Goal: Task Accomplishment & Management: Use online tool/utility

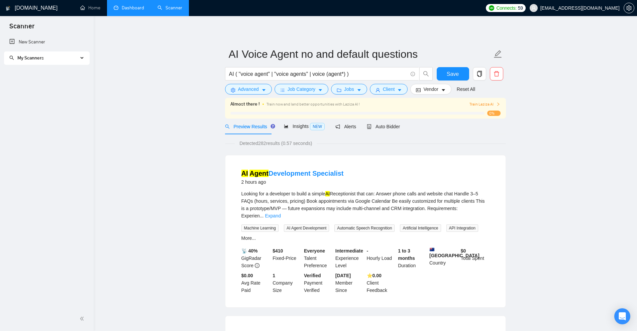
click at [126, 7] on link "Dashboard" at bounding box center [129, 8] width 30 height 6
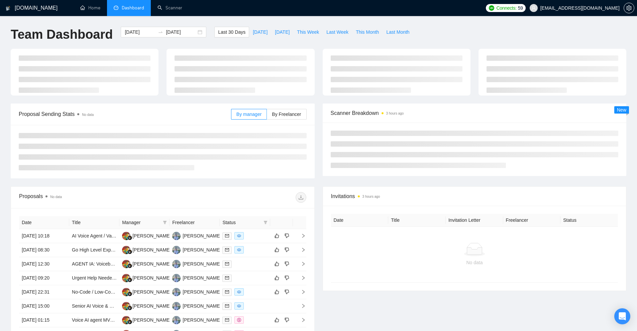
type input "2025-07-21"
type input "2025-08-20"
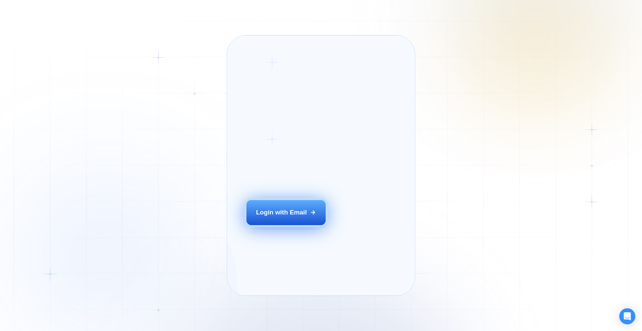
click at [278, 217] on div "Login with Email" at bounding box center [281, 212] width 51 height 9
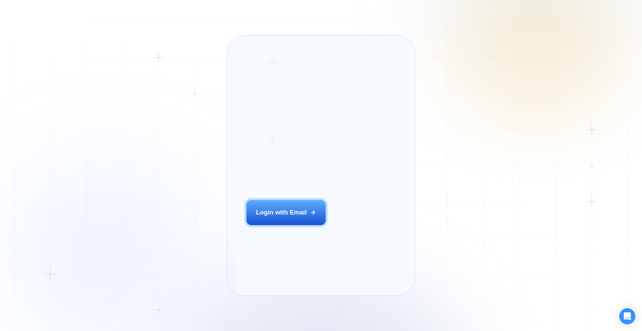
click at [550, 176] on div "Login ‍ Welcome to GigRadar. AI Business Manager for Agencies Login with Email …" at bounding box center [321, 165] width 642 height 331
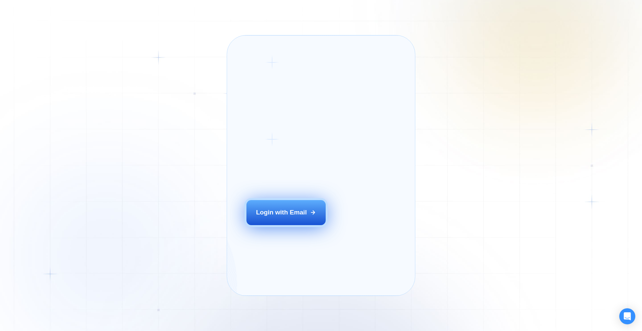
click at [286, 217] on div "Login with Email" at bounding box center [281, 212] width 51 height 9
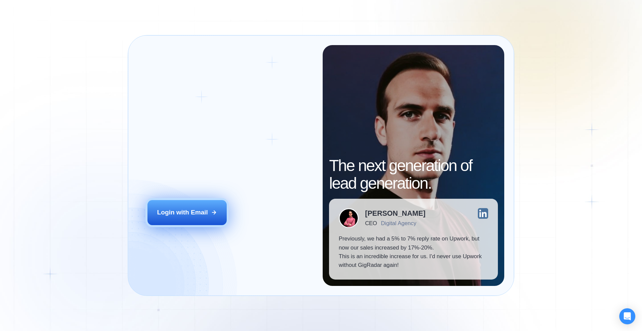
click at [186, 202] on button "Login with Email" at bounding box center [188, 212] width 80 height 25
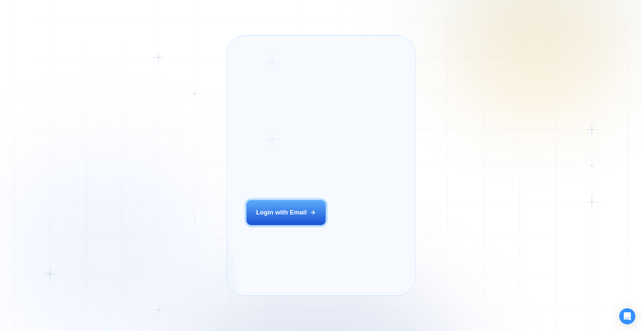
click at [288, 182] on div "‍ Welcome to GigRadar. AI Business Manager for Agencies" at bounding box center [297, 162] width 100 height 51
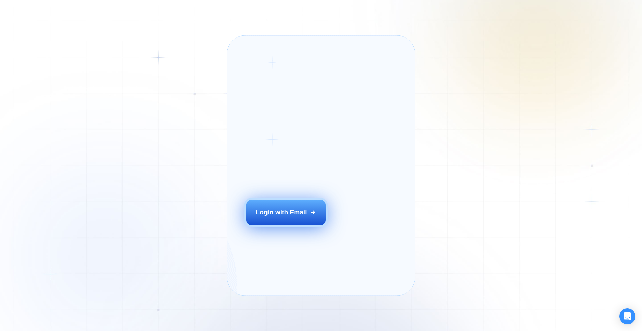
click at [273, 225] on button "Login with Email" at bounding box center [287, 212] width 80 height 25
click at [291, 217] on div "Login with Email" at bounding box center [281, 212] width 51 height 9
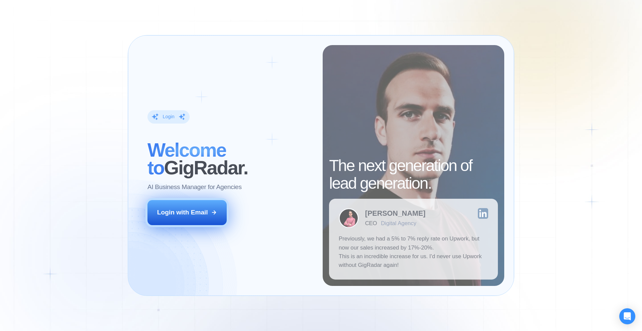
click at [196, 217] on div "Login with Email" at bounding box center [182, 212] width 51 height 9
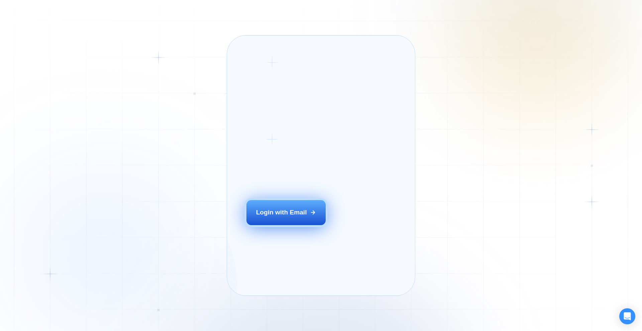
click at [270, 217] on div "Login with Email" at bounding box center [281, 212] width 51 height 9
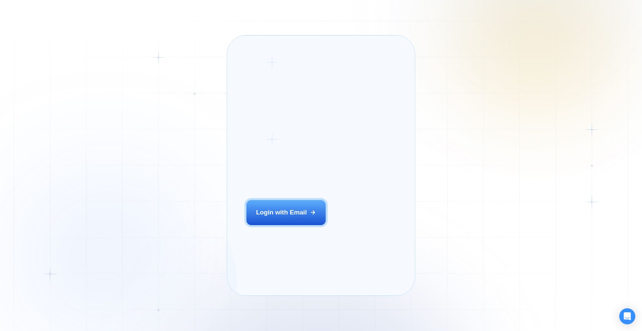
click at [453, 57] on div "Login ‍ Welcome to GigRadar. AI Business Manager for Agencies Login with Email …" at bounding box center [321, 165] width 642 height 331
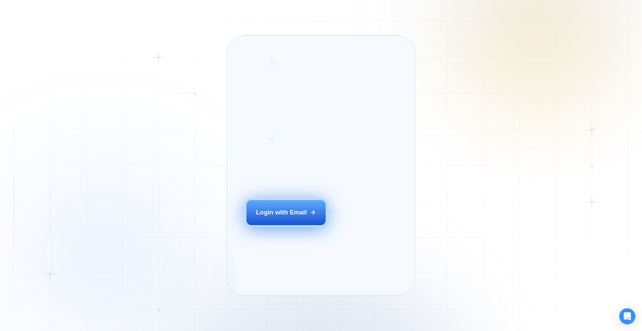
click at [299, 217] on div "Login with Email" at bounding box center [281, 212] width 51 height 9
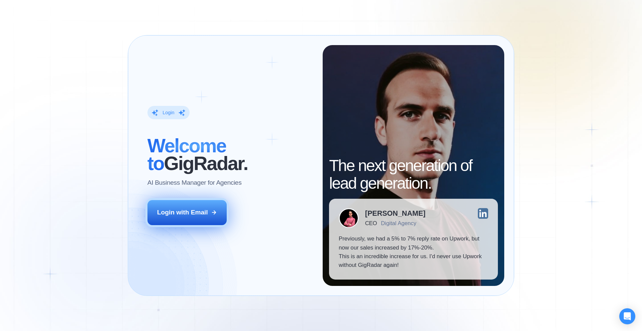
click at [178, 216] on div "Login with Email" at bounding box center [182, 212] width 51 height 9
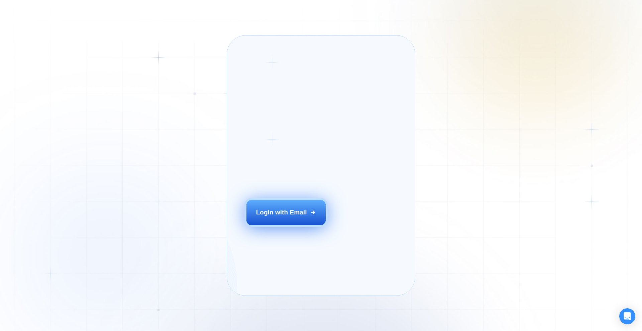
click at [283, 217] on div "Login with Email" at bounding box center [281, 212] width 51 height 9
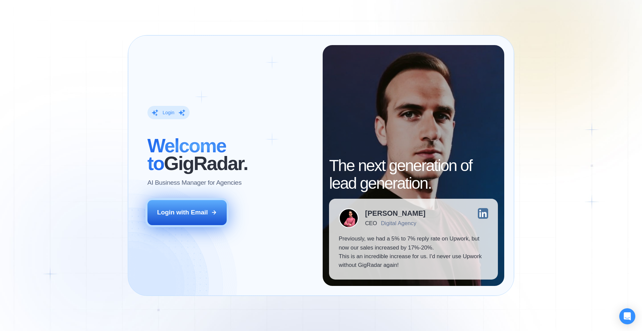
click at [180, 210] on div "Login with Email" at bounding box center [182, 212] width 51 height 9
click at [185, 210] on div "Login with Email" at bounding box center [182, 212] width 51 height 9
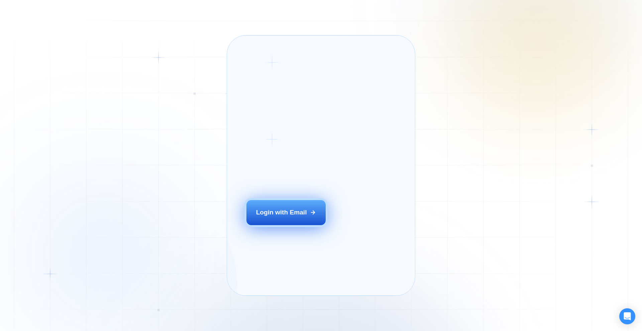
click at [279, 225] on button "Login with Email" at bounding box center [287, 212] width 80 height 25
click at [269, 217] on div "Login with Email" at bounding box center [281, 212] width 51 height 9
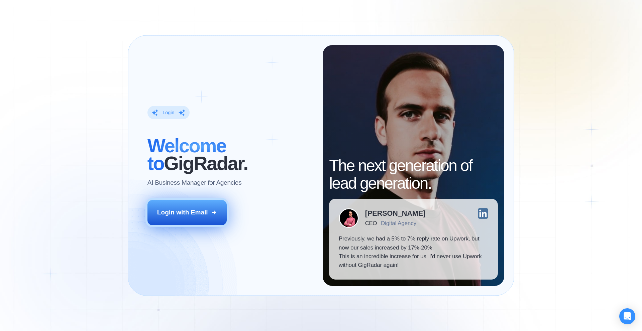
click at [192, 202] on button "Login with Email" at bounding box center [188, 212] width 80 height 25
click at [182, 208] on div "Login with Email" at bounding box center [182, 212] width 51 height 9
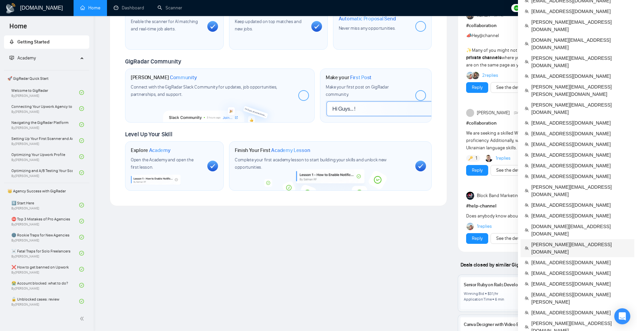
scroll to position [234, 0]
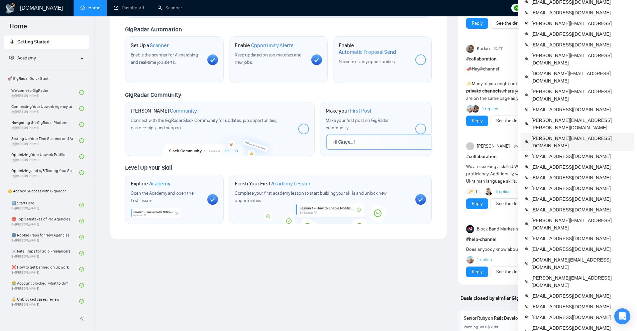
click at [545, 135] on span "alex@binargear.com" at bounding box center [580, 142] width 99 height 15
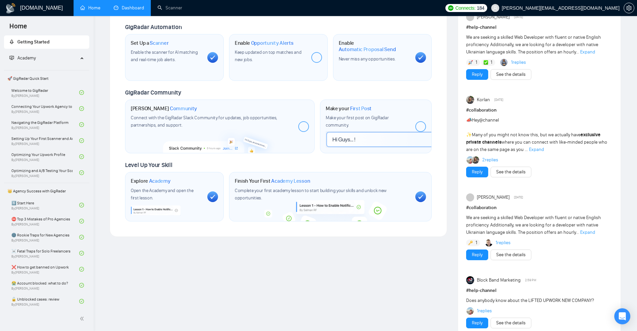
click at [131, 11] on link "Dashboard" at bounding box center [129, 8] width 30 height 6
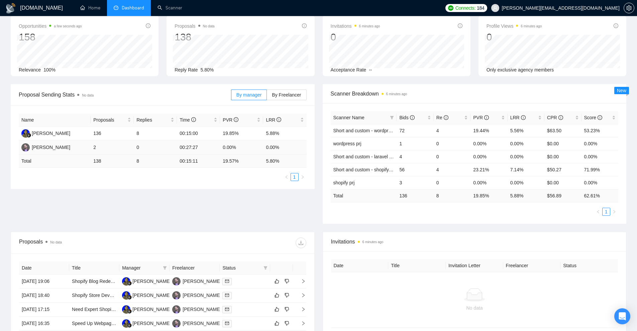
scroll to position [167, 0]
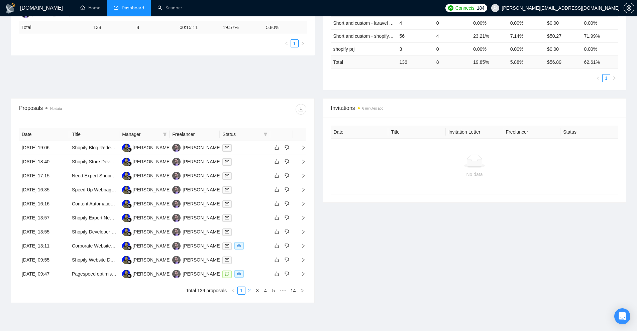
click at [252, 292] on link "2" at bounding box center [249, 290] width 7 height 7
click at [258, 288] on link "3" at bounding box center [257, 290] width 7 height 7
click at [266, 135] on icon "filter" at bounding box center [266, 134] width 4 height 4
click at [253, 161] on span "Sent" at bounding box center [248, 157] width 32 height 7
click at [258, 158] on span "Sent" at bounding box center [248, 157] width 32 height 7
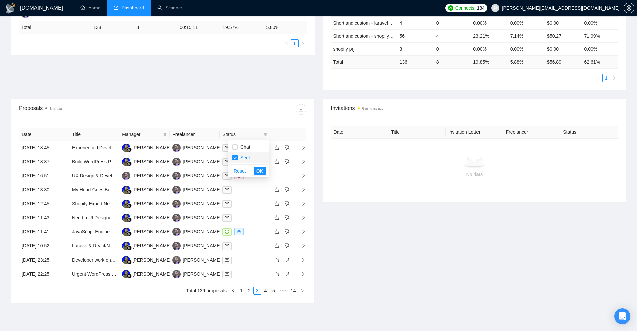
checkbox input "false"
click at [258, 148] on span "Chat" at bounding box center [248, 146] width 32 height 7
checkbox input "true"
click at [259, 169] on span "OK" at bounding box center [260, 171] width 7 height 7
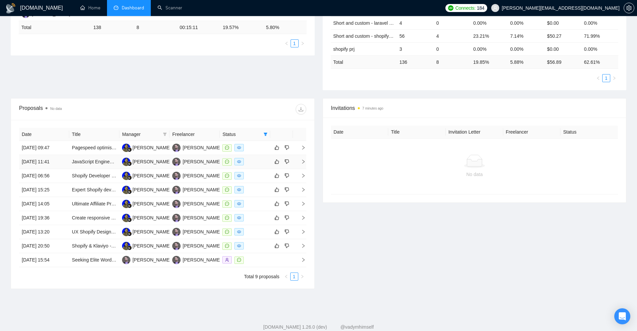
click at [254, 164] on div at bounding box center [244, 162] width 45 height 8
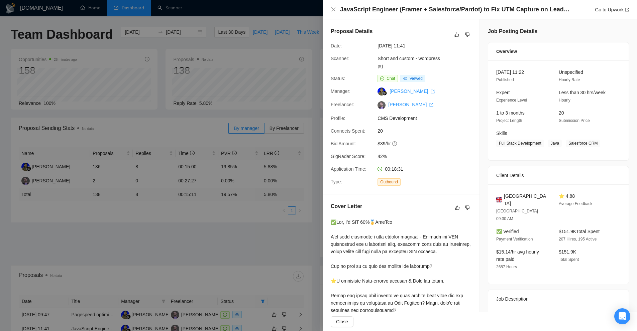
click at [311, 140] on div at bounding box center [318, 165] width 637 height 331
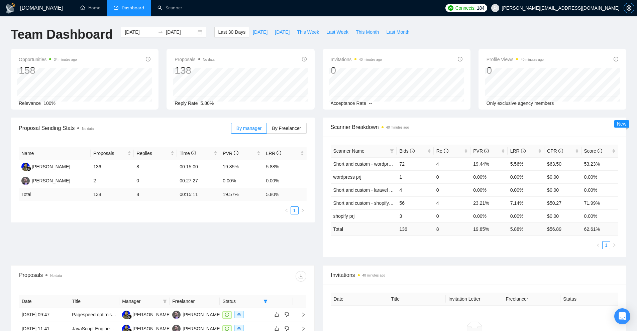
click at [629, 5] on button "button" at bounding box center [629, 8] width 11 height 11
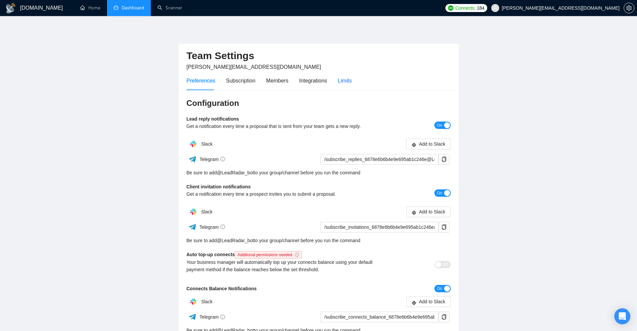
click at [340, 81] on div "Limits" at bounding box center [345, 81] width 14 height 8
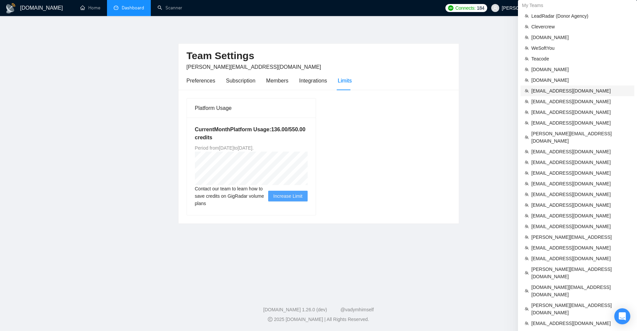
click at [568, 95] on li "[EMAIL_ADDRESS][DOMAIN_NAME]" at bounding box center [578, 91] width 114 height 11
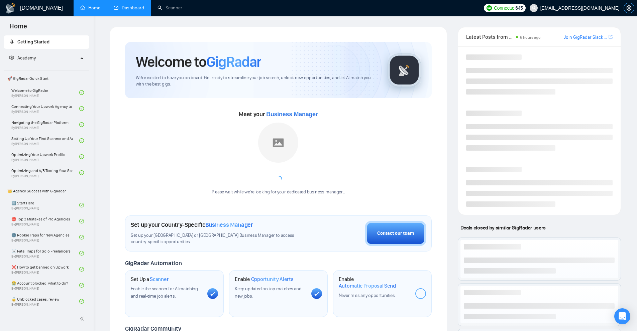
click at [630, 7] on icon "setting" at bounding box center [628, 7] width 5 height 5
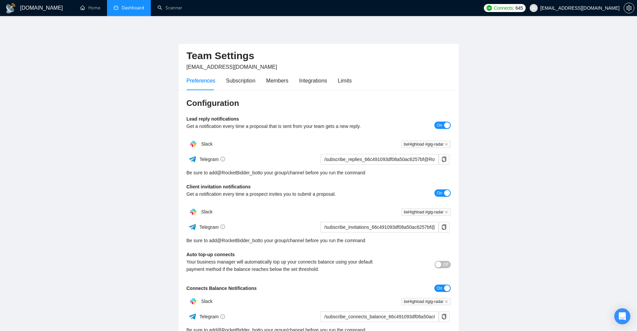
click at [333, 84] on div "Preferences Subscription Members Integrations Limits" at bounding box center [269, 80] width 165 height 19
click at [343, 80] on div "Limits" at bounding box center [345, 81] width 14 height 8
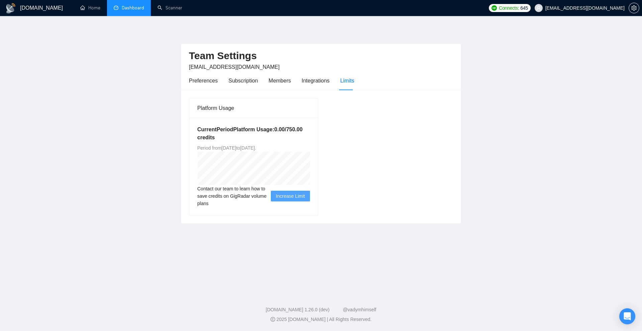
drag, startPoint x: 234, startPoint y: 146, endPoint x: 260, endPoint y: 144, distance: 25.5
click at [259, 144] on div "Current Period Platform Usage: 0.00 / 750.00 credits Period from Wed Aug 20 202…" at bounding box center [253, 167] width 129 height 98
click at [372, 136] on div "Platform Usage Current Period Platform Usage: 0.00 / 750.00 credits Period from…" at bounding box center [321, 157] width 270 height 118
drag, startPoint x: 228, startPoint y: 138, endPoint x: 192, endPoint y: 130, distance: 37.1
click at [192, 130] on div "Current Period Platform Usage: 0.00 / 750.00 credits Period from Wed Aug 20 202…" at bounding box center [253, 167] width 129 height 98
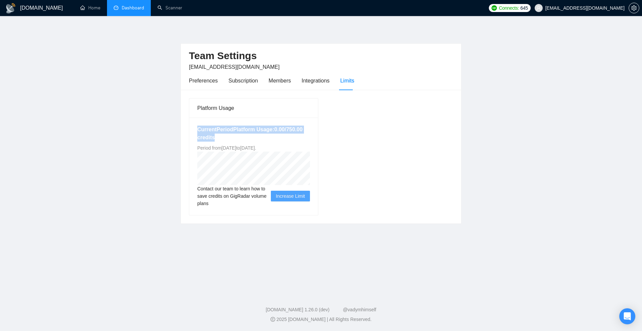
click at [210, 125] on div "Current Period Platform Usage: 0.00 / 750.00 credits Period from Wed Aug 20 202…" at bounding box center [253, 167] width 129 height 98
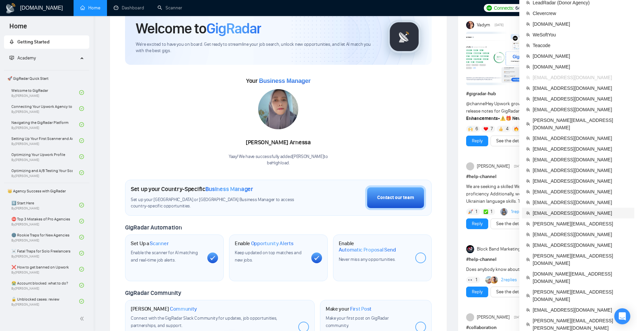
scroll to position [67, 0]
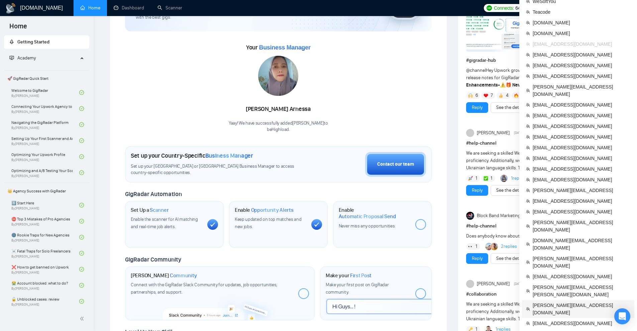
click at [550, 302] on span "[PERSON_NAME][EMAIL_ADDRESS][DOMAIN_NAME]" at bounding box center [582, 309] width 98 height 15
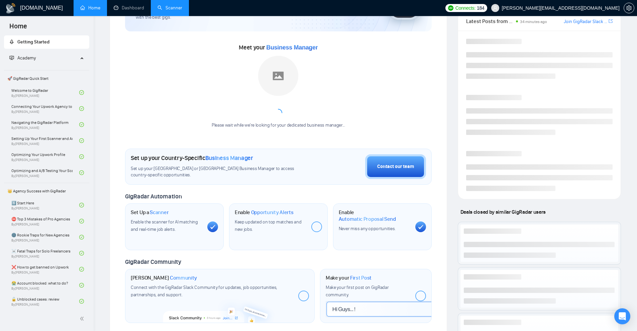
click at [158, 9] on link "Scanner" at bounding box center [170, 8] width 25 height 6
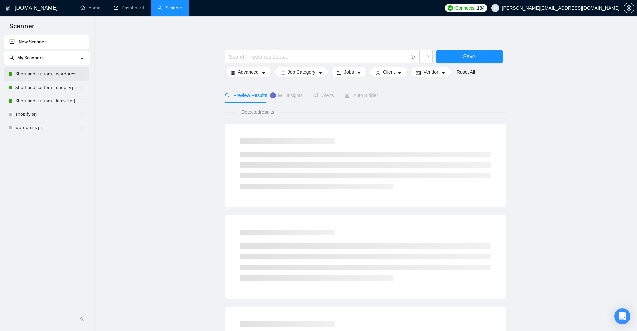
click at [47, 75] on link "Short and custom - wordpress prj" at bounding box center [47, 74] width 64 height 13
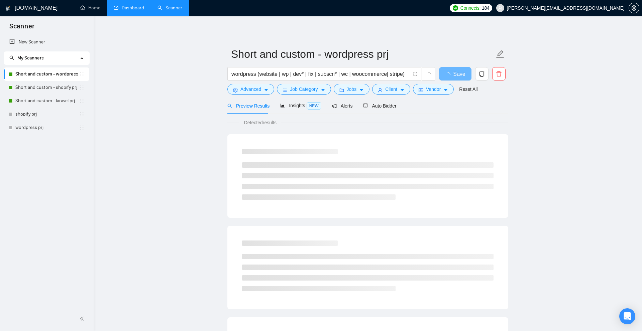
click at [138, 8] on link "Dashboard" at bounding box center [129, 8] width 30 height 6
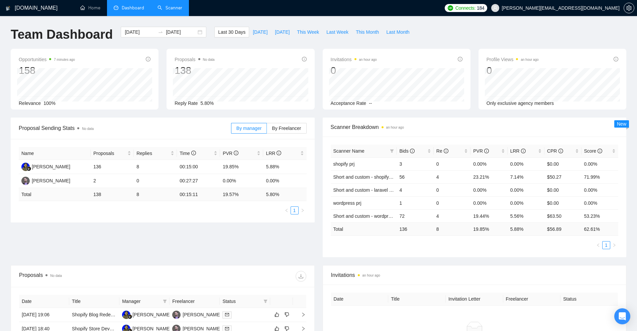
click at [160, 6] on link "Scanner" at bounding box center [170, 8] width 25 height 6
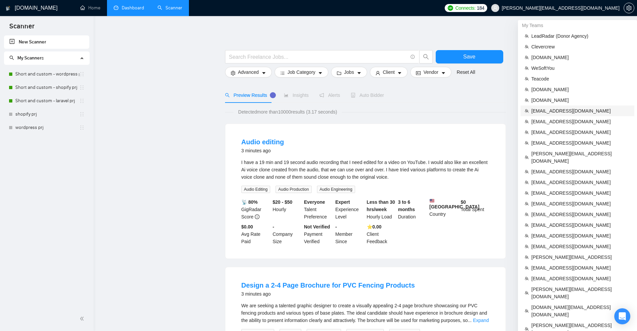
click at [563, 115] on li "[EMAIL_ADDRESS][DOMAIN_NAME]" at bounding box center [578, 111] width 114 height 11
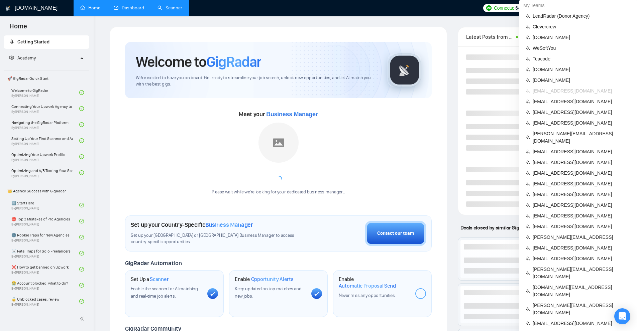
click at [627, 9] on icon "setting" at bounding box center [628, 7] width 5 height 5
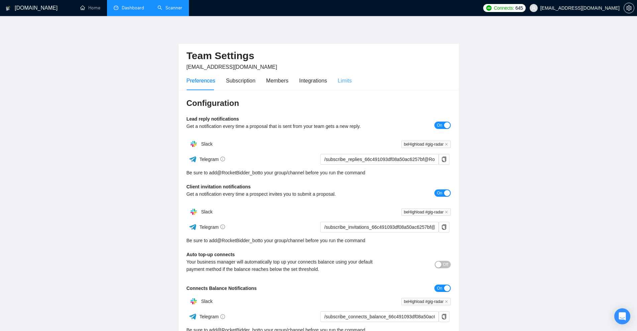
click at [341, 87] on div "Limits" at bounding box center [345, 80] width 14 height 19
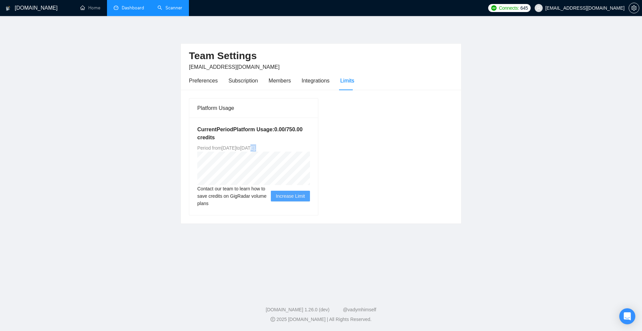
drag, startPoint x: 286, startPoint y: 149, endPoint x: 307, endPoint y: 144, distance: 21.1
click at [307, 144] on div "Current Period Platform Usage: 0.00 / 750.00 credits Period from [DATE] to [DAT…" at bounding box center [253, 167] width 129 height 98
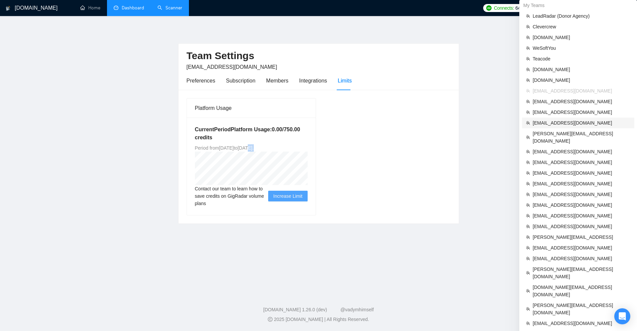
scroll to position [100, 0]
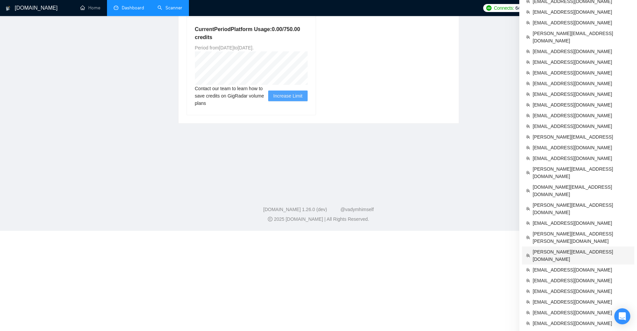
click at [580, 249] on span "[PERSON_NAME][EMAIL_ADDRESS][DOMAIN_NAME]" at bounding box center [582, 256] width 98 height 15
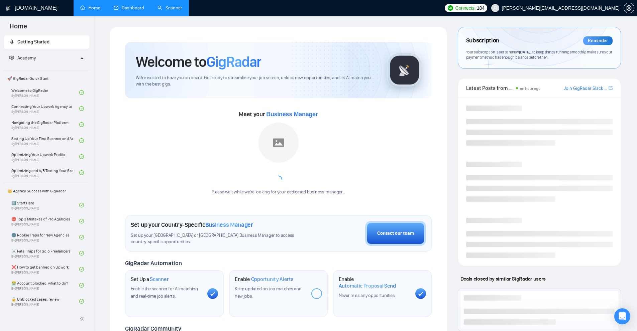
click at [180, 11] on link "Scanner" at bounding box center [170, 8] width 25 height 6
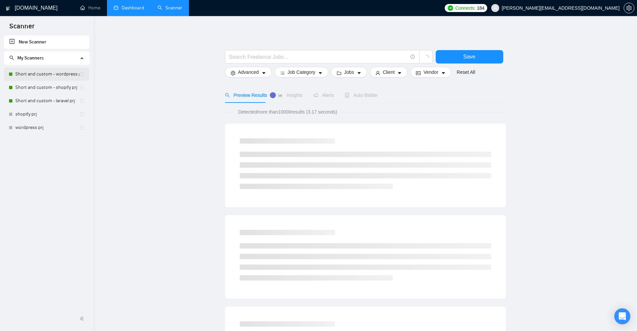
click at [47, 68] on link "Short and custom - wordpress prj" at bounding box center [47, 74] width 64 height 13
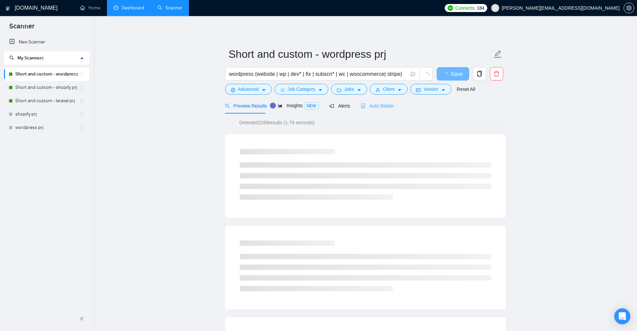
click at [386, 102] on div "Auto Bidder" at bounding box center [377, 106] width 33 height 16
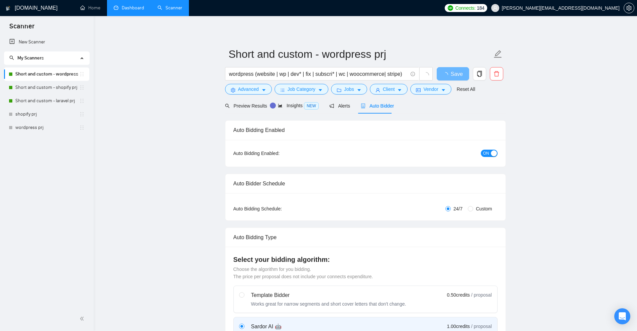
checkbox input "true"
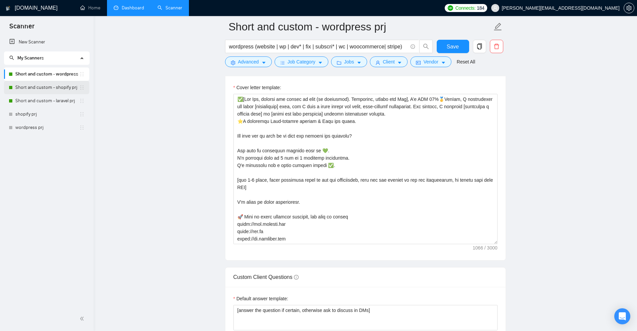
click at [33, 89] on link "Short and custom - shopify prj" at bounding box center [47, 87] width 64 height 13
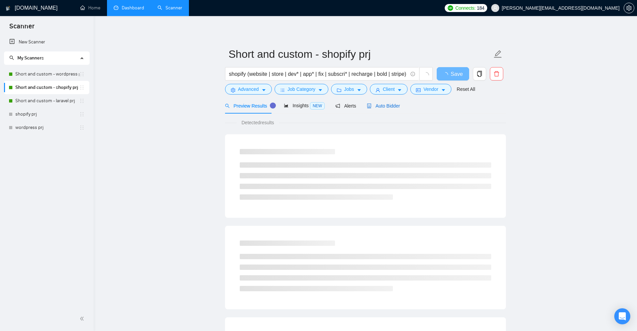
click at [379, 109] on div "Auto Bidder" at bounding box center [383, 105] width 33 height 7
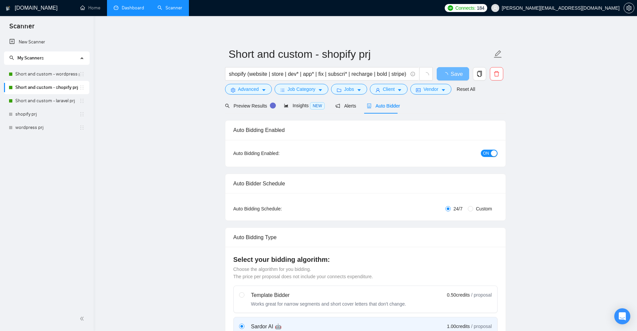
checkbox input "true"
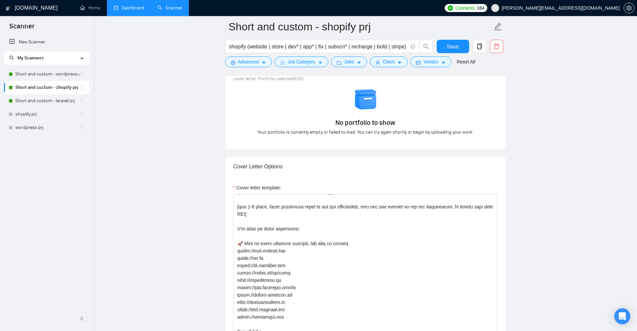
scroll to position [702, 0]
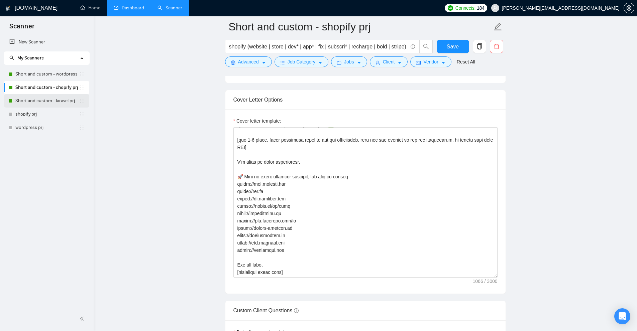
click at [48, 99] on link "Short and custom - laravel prj" at bounding box center [47, 100] width 64 height 13
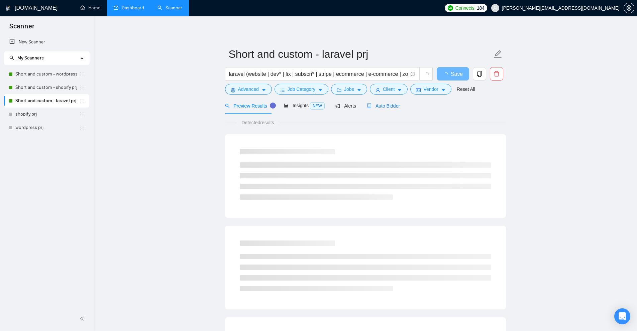
click at [388, 106] on span "Auto Bidder" at bounding box center [383, 105] width 33 height 5
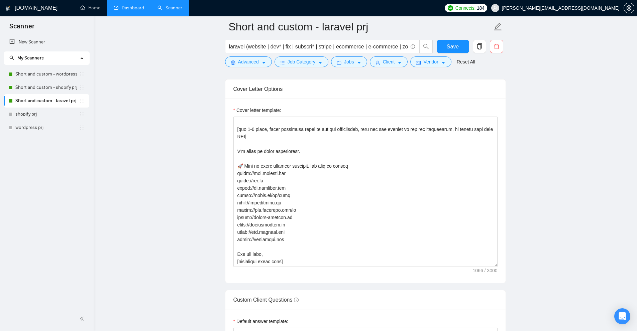
scroll to position [836, 0]
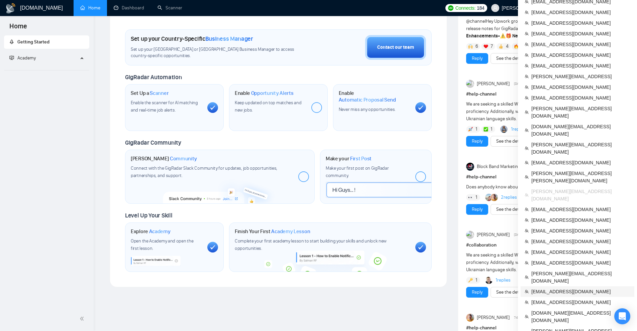
scroll to position [234, 0]
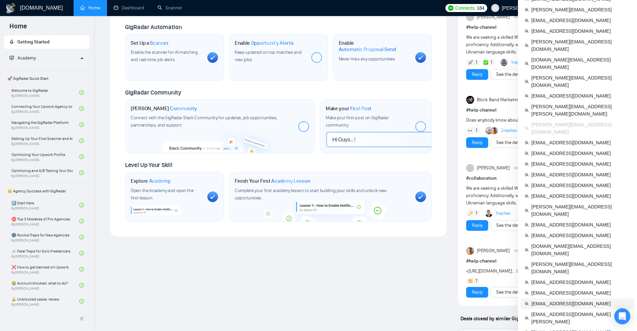
click at [557, 300] on span "[EMAIL_ADDRESS][DOMAIN_NAME]" at bounding box center [580, 303] width 99 height 7
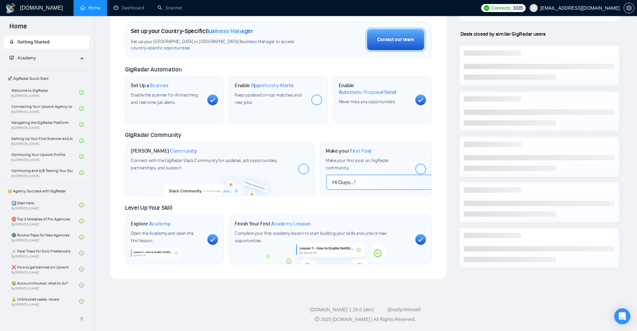
scroll to position [229, 0]
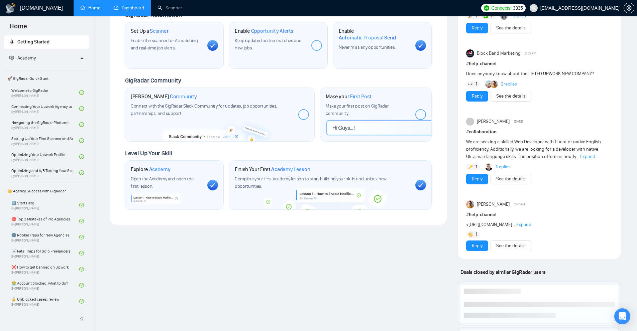
click at [137, 5] on link "Dashboard" at bounding box center [129, 8] width 30 height 6
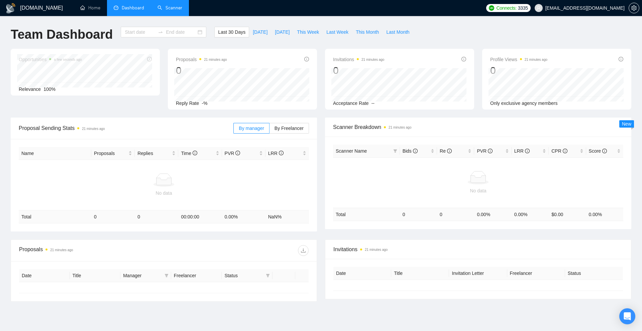
type input "[DATE]"
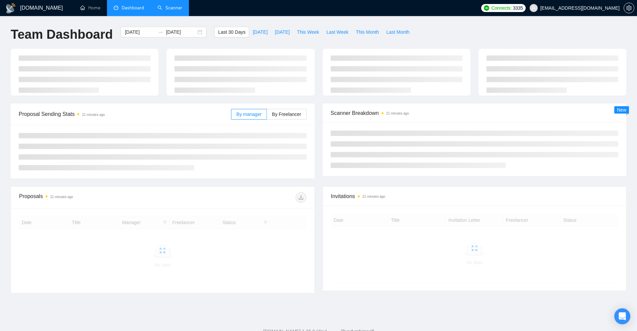
click at [163, 5] on link "Scanner" at bounding box center [170, 8] width 25 height 6
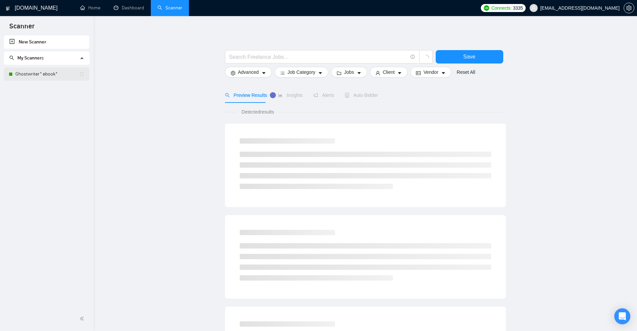
click at [35, 71] on link "Ghostwriter* ebook*" at bounding box center [47, 74] width 64 height 13
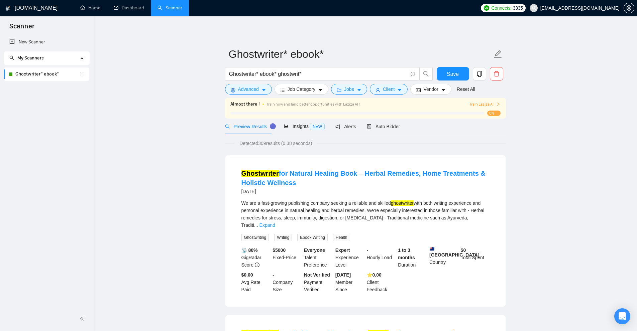
drag, startPoint x: 260, startPoint y: 144, endPoint x: 267, endPoint y: 143, distance: 7.8
click at [267, 143] on span "Detected 309 results (0.38 seconds)" at bounding box center [276, 143] width 82 height 7
drag, startPoint x: 267, startPoint y: 143, endPoint x: 262, endPoint y: 143, distance: 5.0
click at [262, 143] on span "Detected 309 results (0.38 seconds)" at bounding box center [276, 143] width 82 height 7
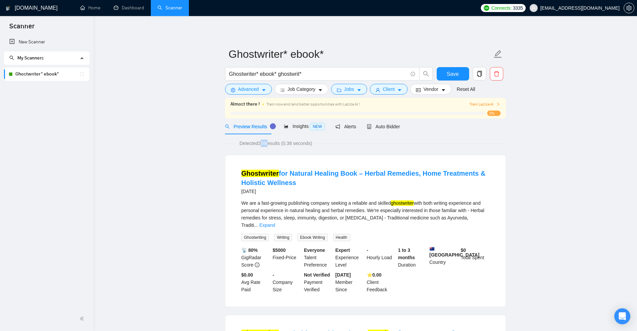
click at [262, 143] on span "Detected 309 results (0.38 seconds)" at bounding box center [276, 143] width 82 height 7
drag, startPoint x: 378, startPoint y: 115, endPoint x: 402, endPoint y: 110, distance: 25.2
click at [402, 110] on div "Almost there ! Train now and land better opportunities with Laziza AI ! Train L…" at bounding box center [365, 108] width 270 height 15
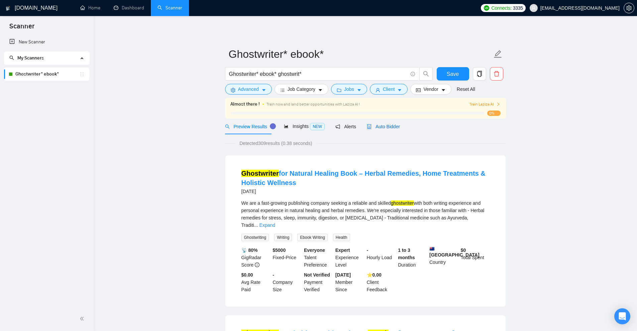
click at [389, 125] on span "Auto Bidder" at bounding box center [383, 126] width 33 height 5
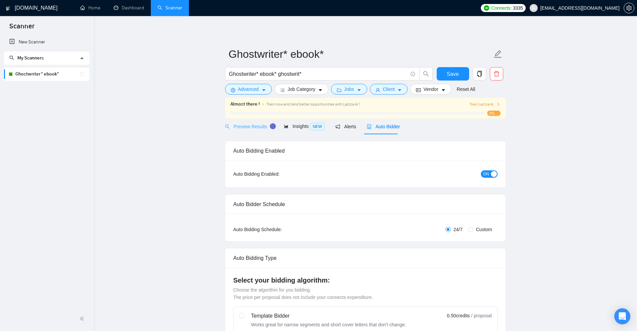
checkbox input "true"
click at [239, 92] on span "Advanced" at bounding box center [248, 89] width 21 height 7
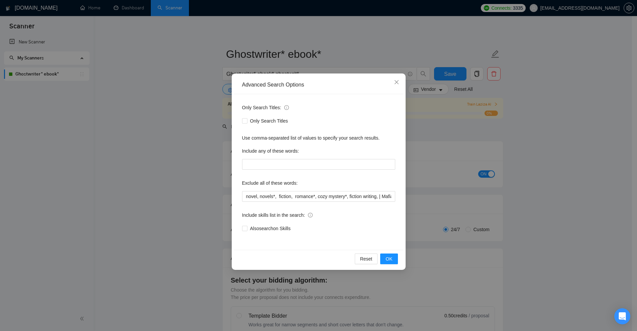
click at [169, 98] on div "Advanced Search Options Only Search Titles: Only Search Titles Use comma-separa…" at bounding box center [318, 165] width 637 height 331
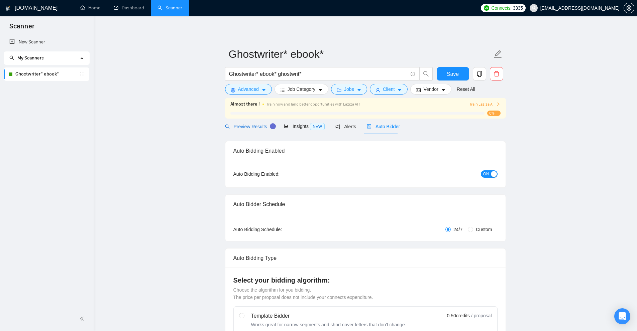
click at [249, 124] on span "Preview Results" at bounding box center [249, 126] width 48 height 5
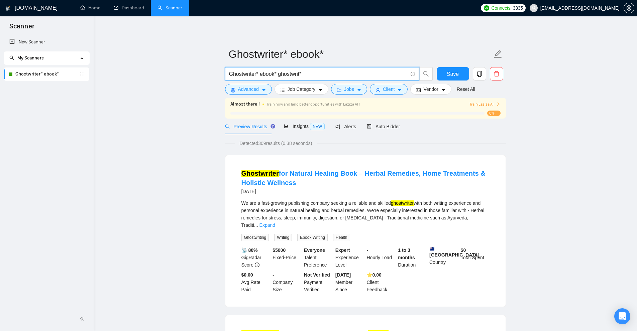
click at [278, 73] on input "Ghostwriter* ebook* ghostwrit*" at bounding box center [318, 74] width 179 height 8
click at [376, 131] on div "Auto Bidder" at bounding box center [383, 127] width 33 height 16
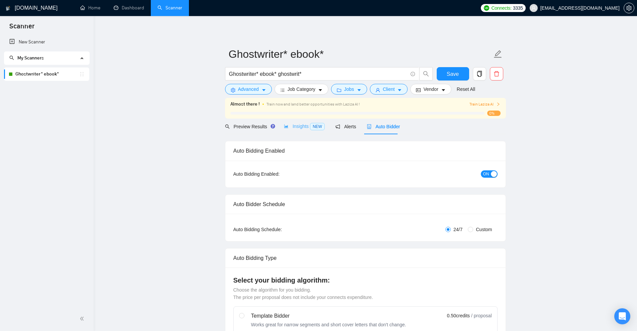
click at [303, 132] on div "Insights NEW" at bounding box center [304, 127] width 41 height 16
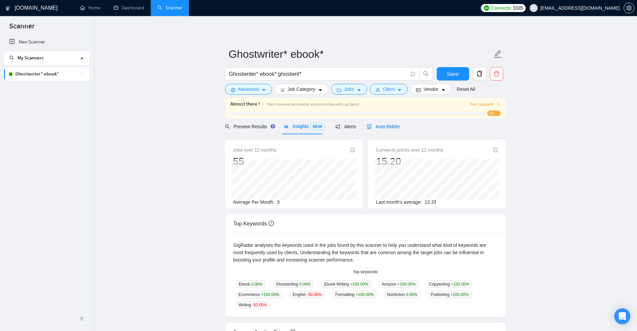
click at [378, 127] on span "Auto Bidder" at bounding box center [383, 126] width 33 height 5
